Goal: Transaction & Acquisition: Purchase product/service

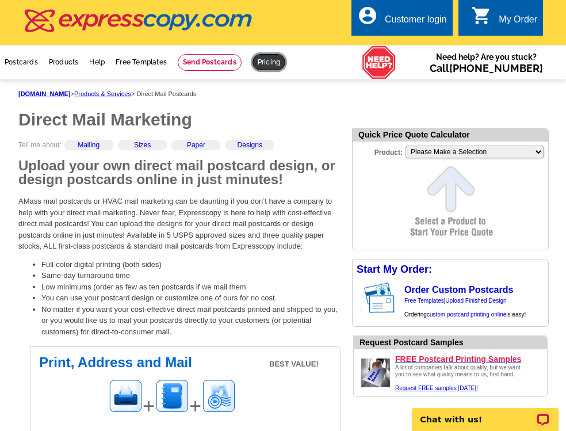
click at [270, 60] on link at bounding box center [268, 62] width 33 height 16
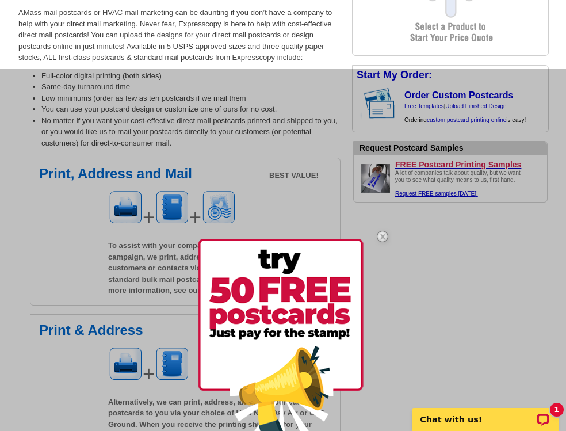
scroll to position [213, 0]
